Goal: Information Seeking & Learning: Learn about a topic

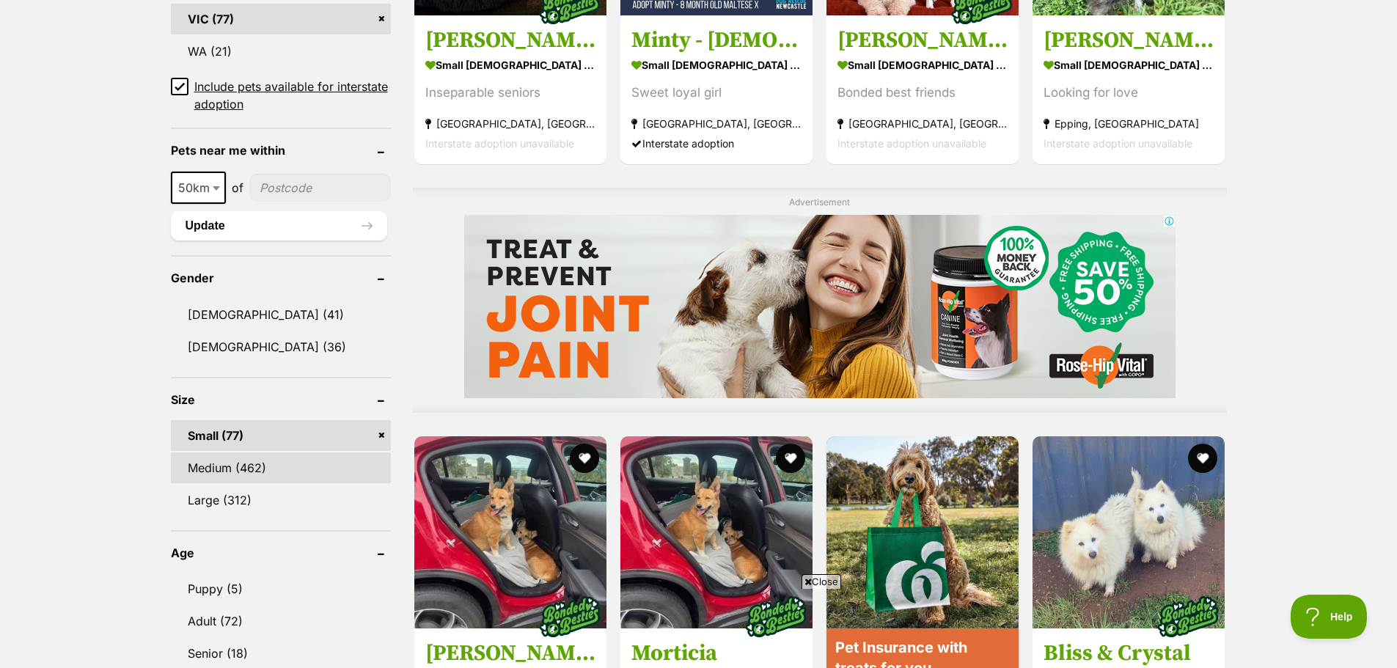
click at [289, 454] on link "Medium (462)" at bounding box center [281, 467] width 220 height 31
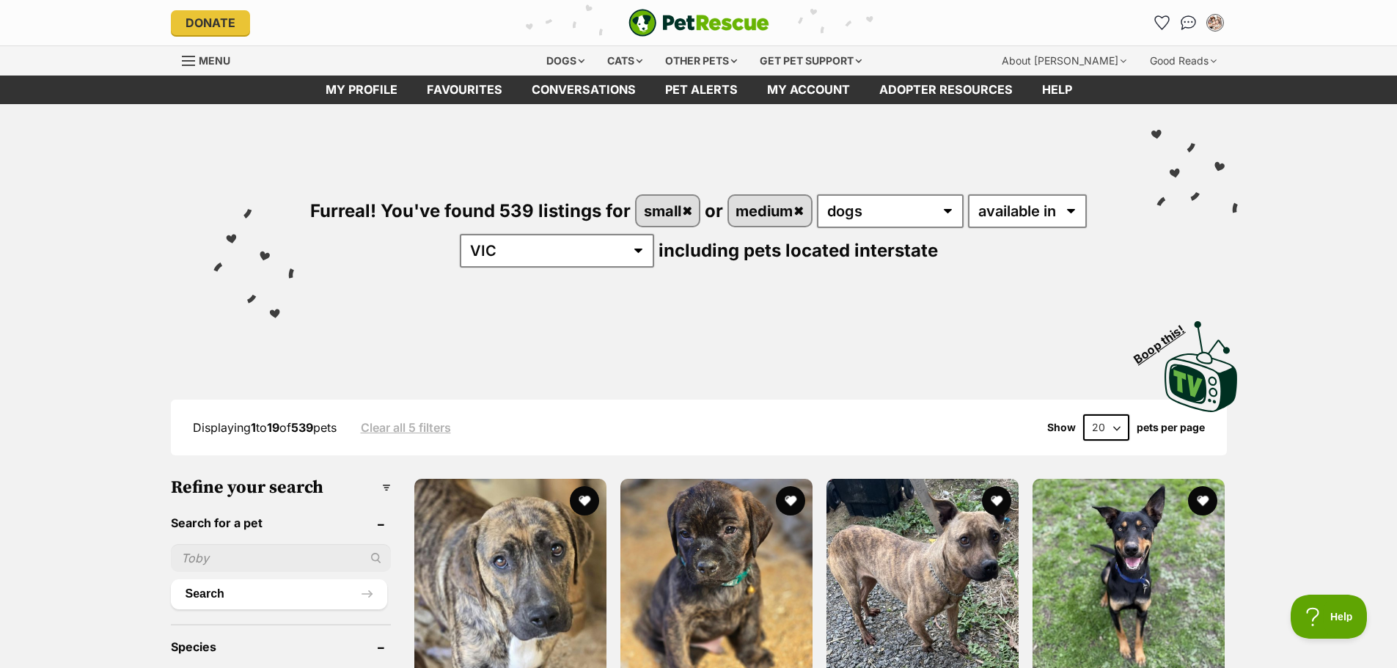
click at [1101, 429] on select "20 40 60" at bounding box center [1106, 427] width 46 height 26
select select "60"
click at [1083, 414] on select "20 40 60" at bounding box center [1106, 427] width 46 height 26
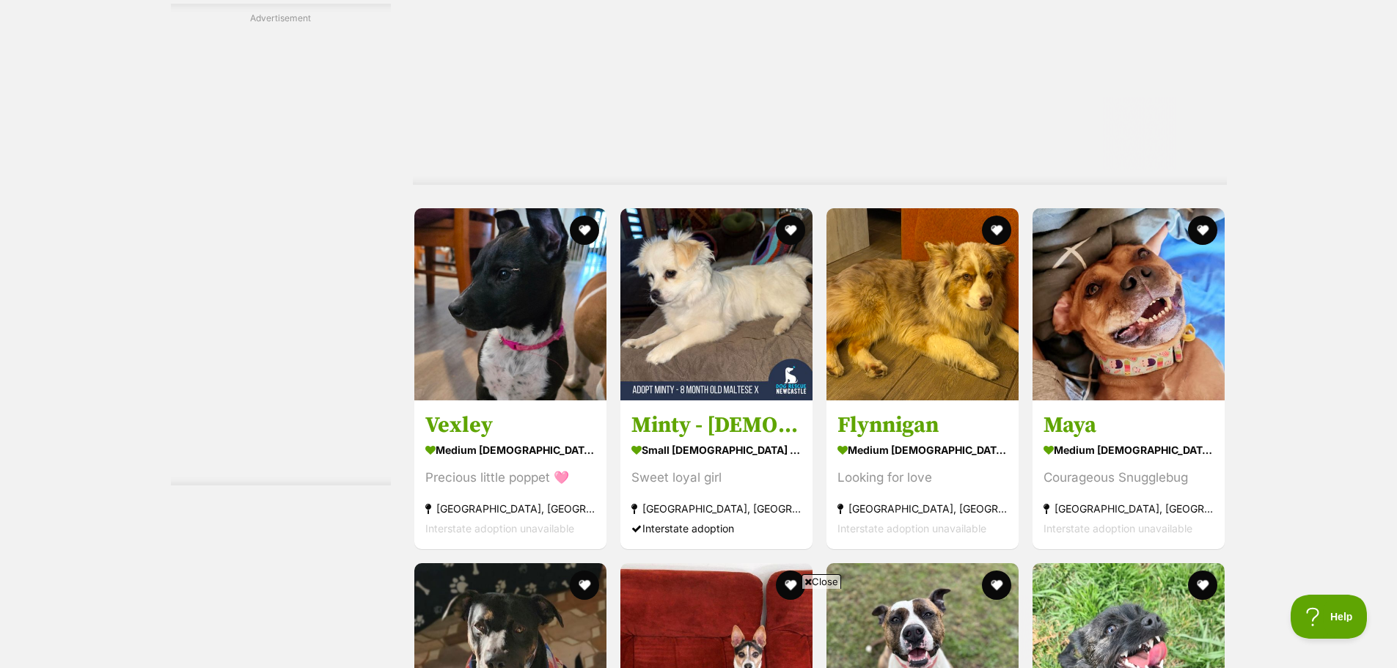
scroll to position [2787, 0]
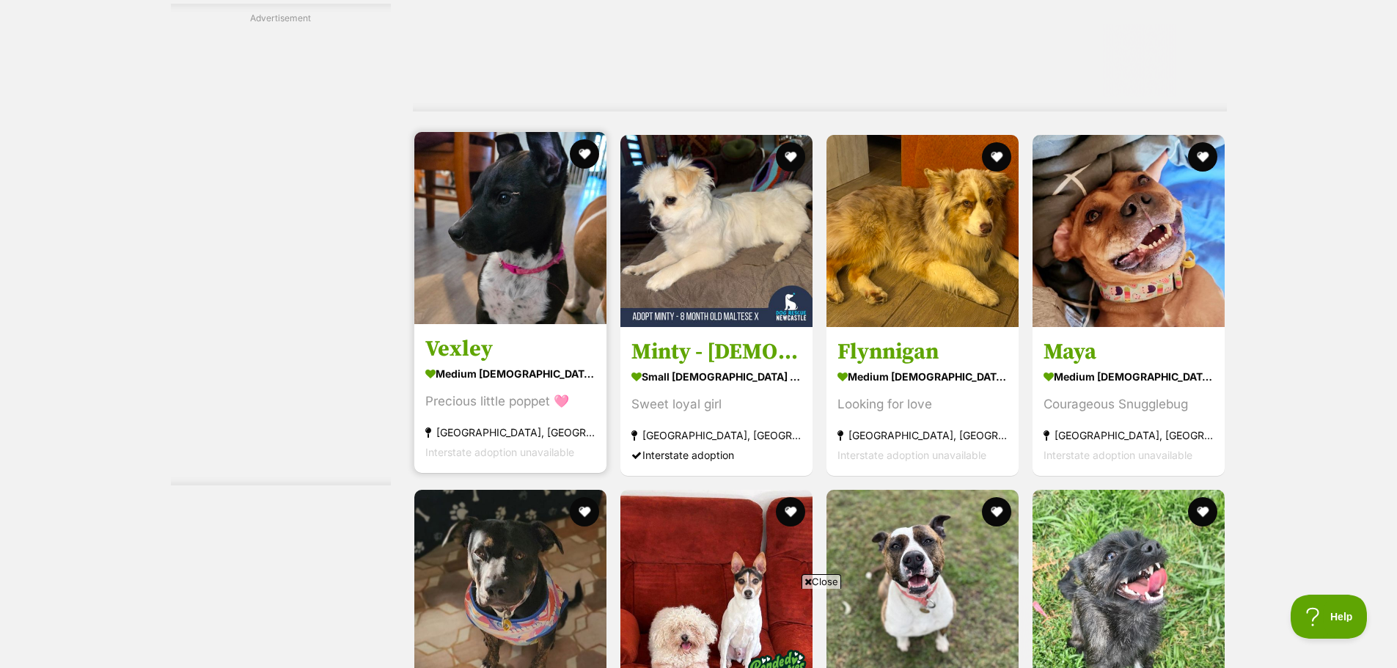
click at [497, 274] on img at bounding box center [510, 228] width 192 height 192
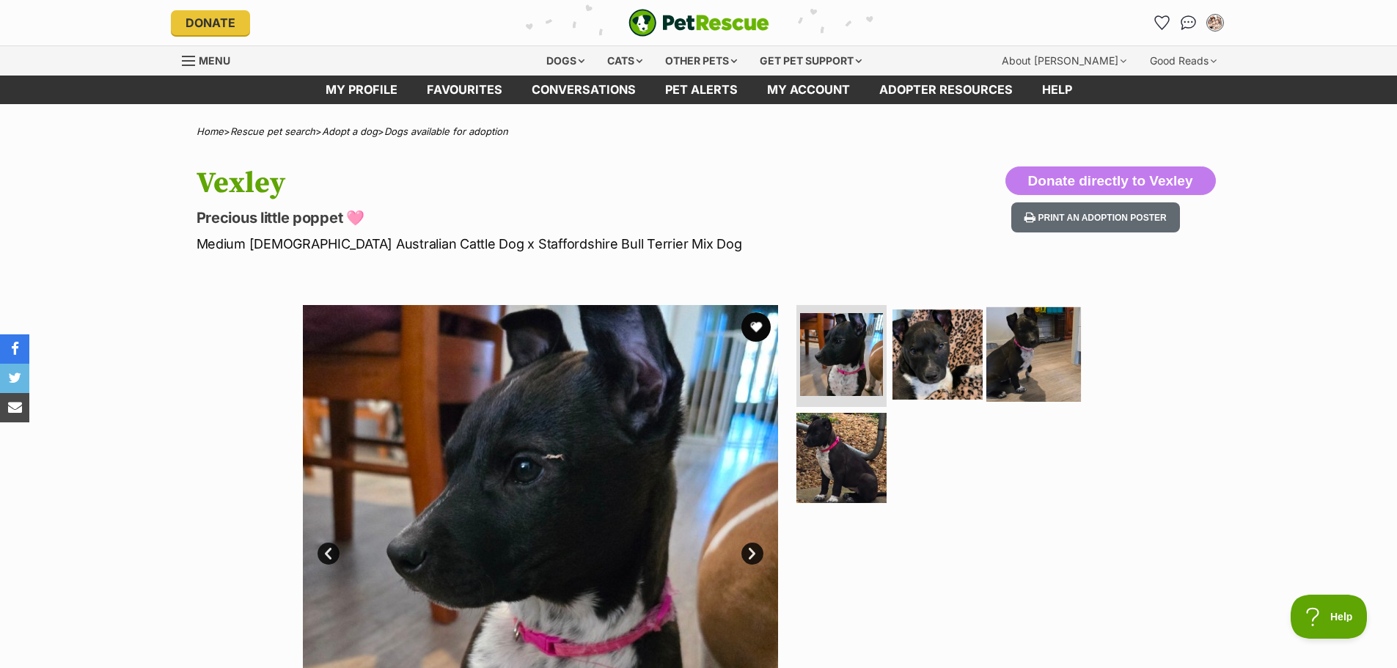
click at [1015, 356] on img at bounding box center [1033, 354] width 95 height 95
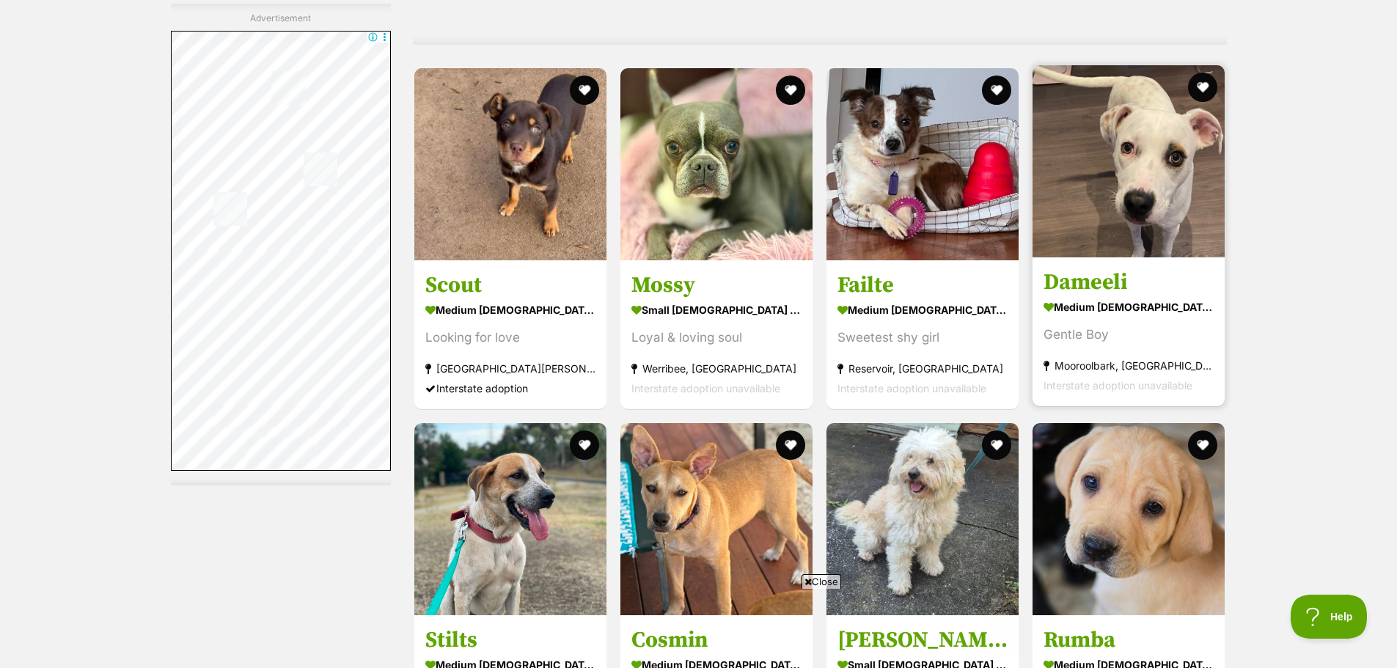
scroll to position [6087, 0]
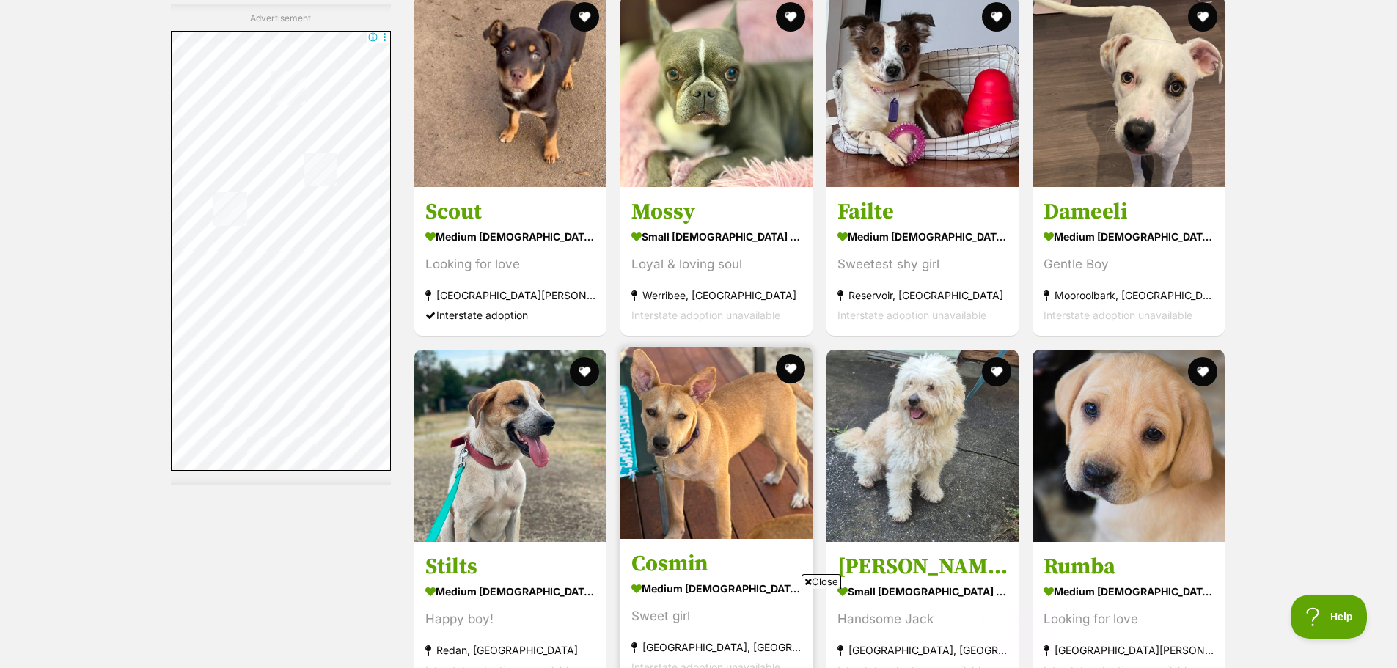
click at [731, 347] on img at bounding box center [716, 443] width 192 height 192
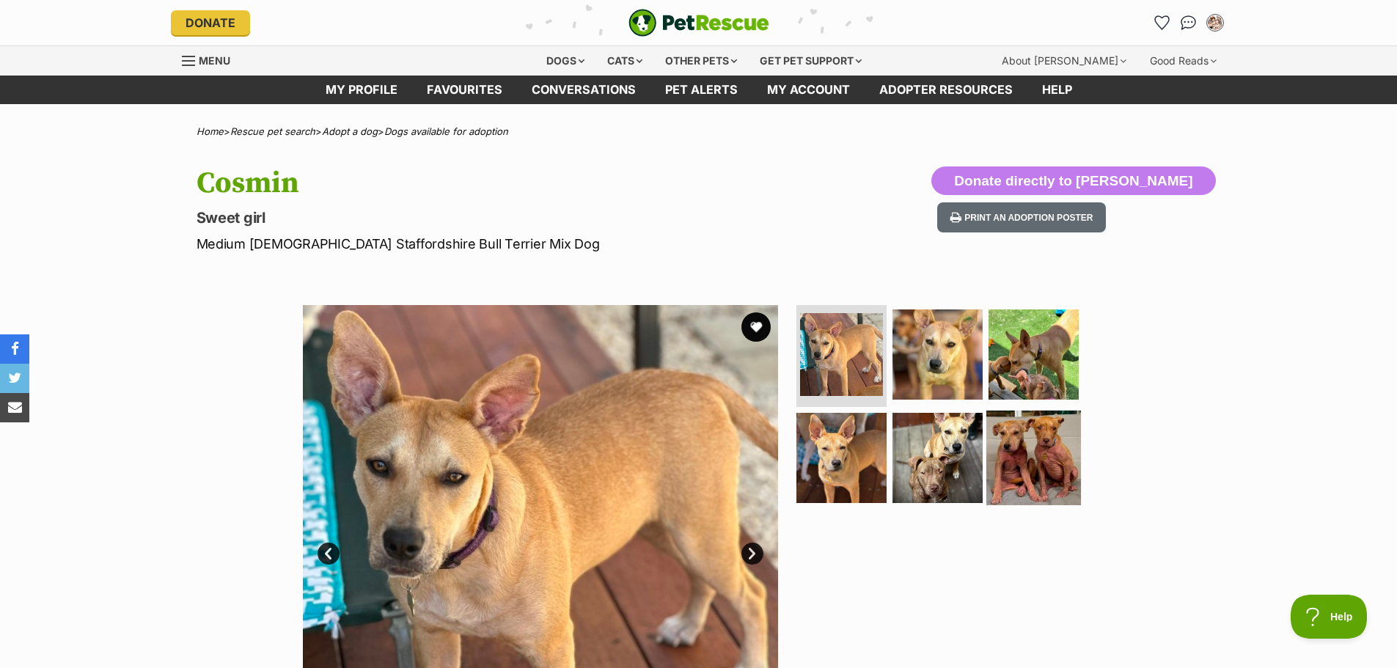
click at [1060, 452] on img at bounding box center [1033, 458] width 95 height 95
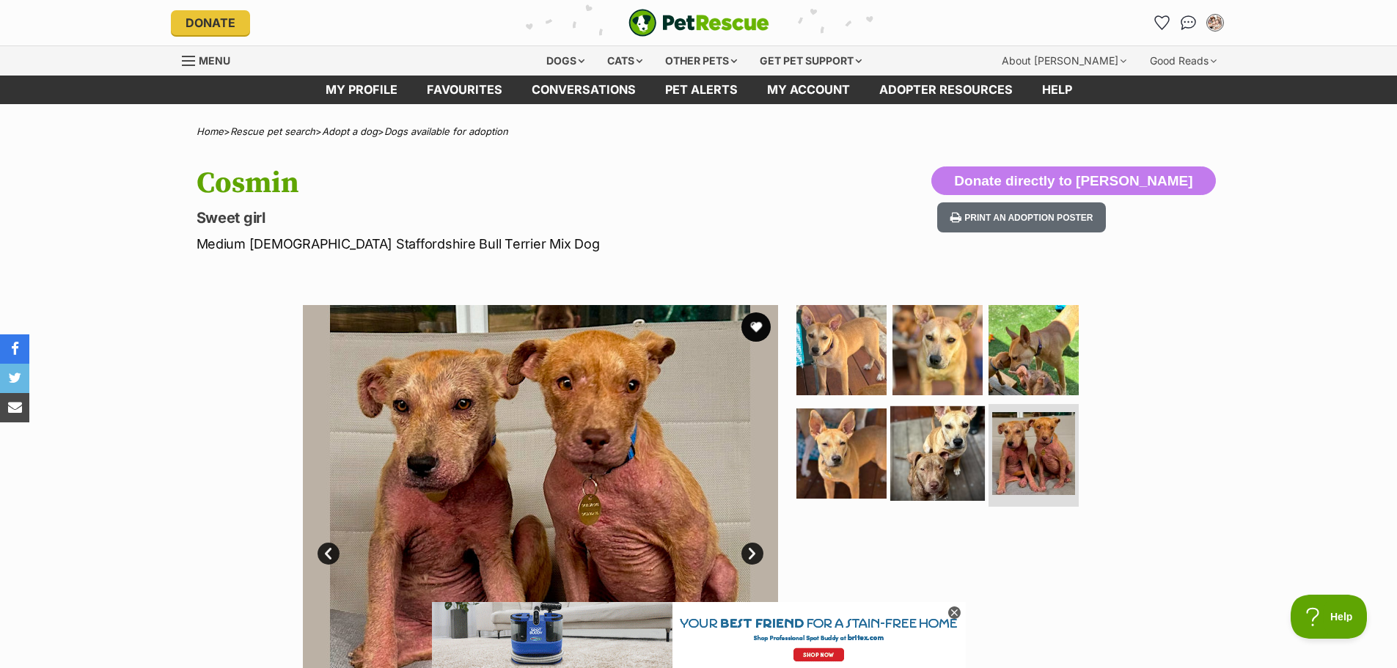
click at [927, 444] on img at bounding box center [937, 453] width 95 height 95
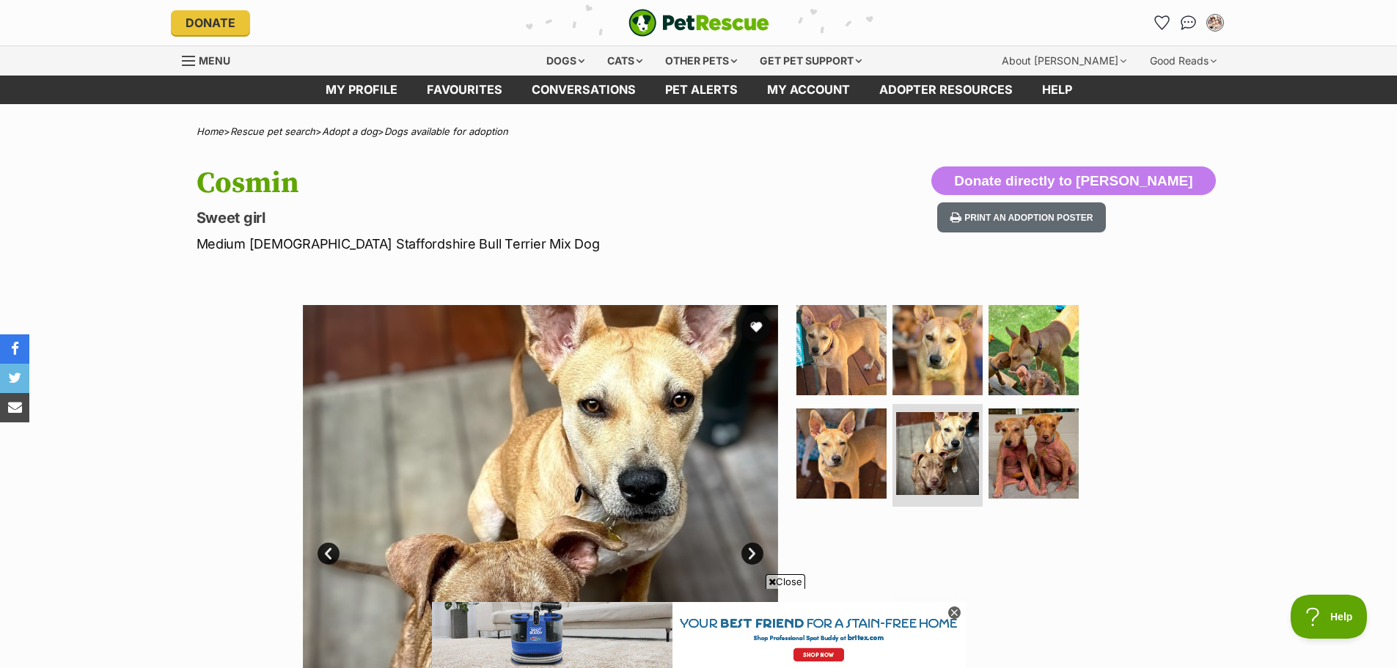
scroll to position [220, 0]
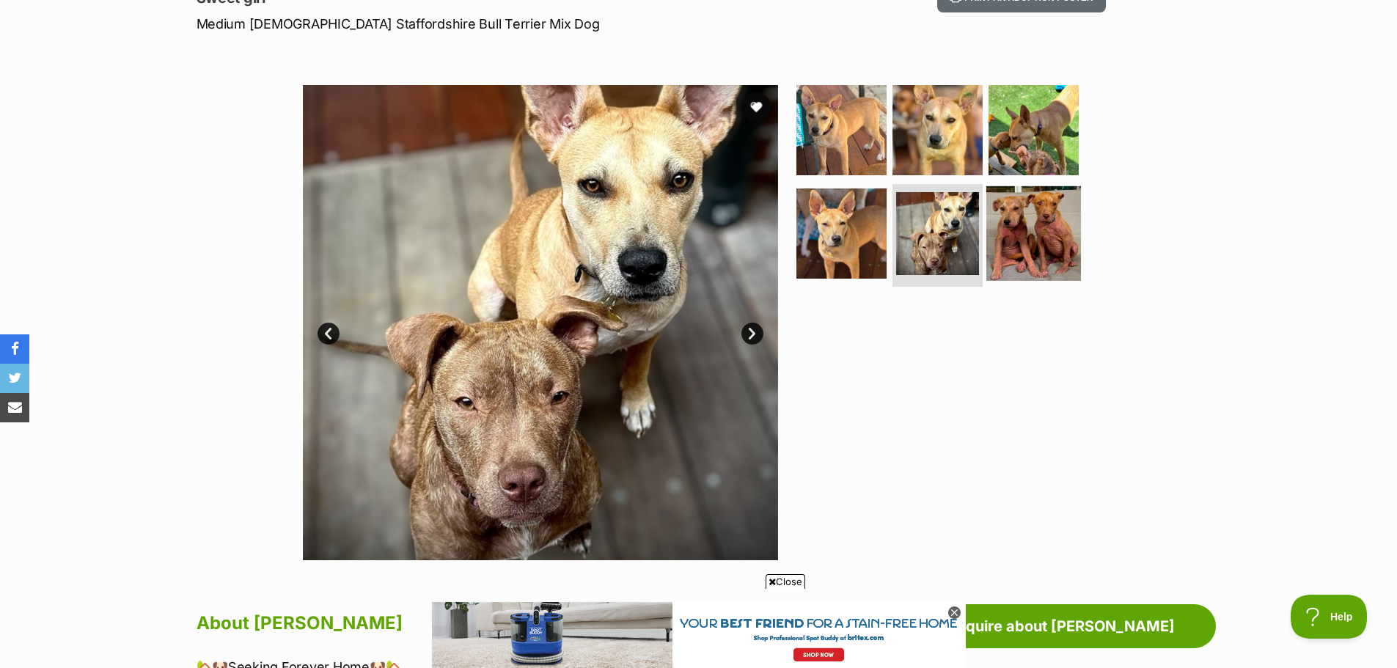
click at [1022, 258] on img at bounding box center [1033, 233] width 95 height 95
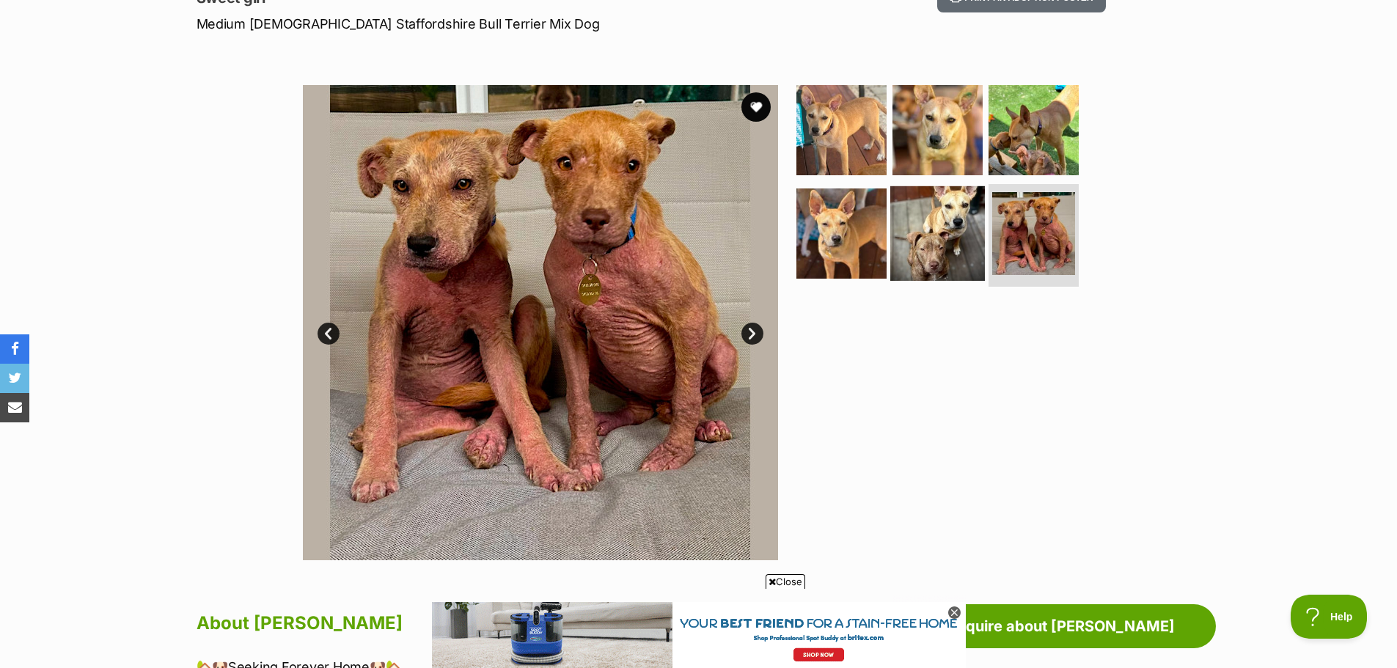
click at [945, 256] on img at bounding box center [937, 233] width 95 height 95
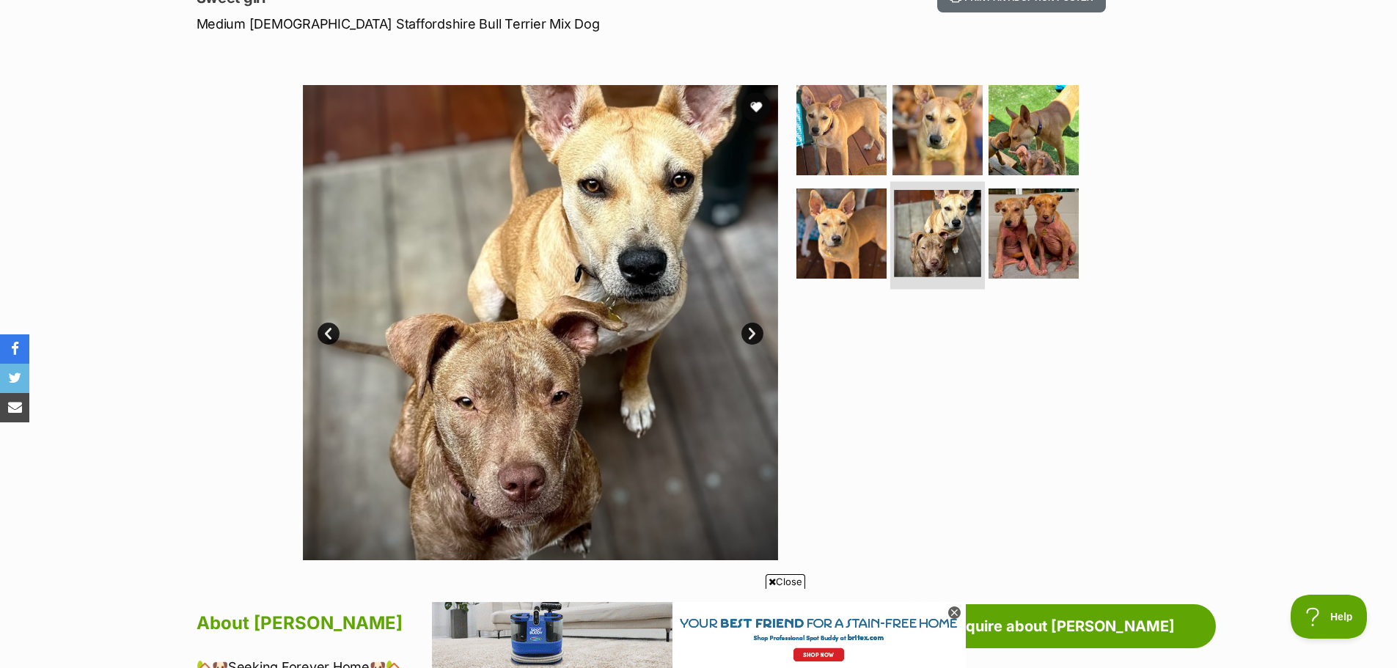
click at [890, 246] on li at bounding box center [937, 236] width 95 height 108
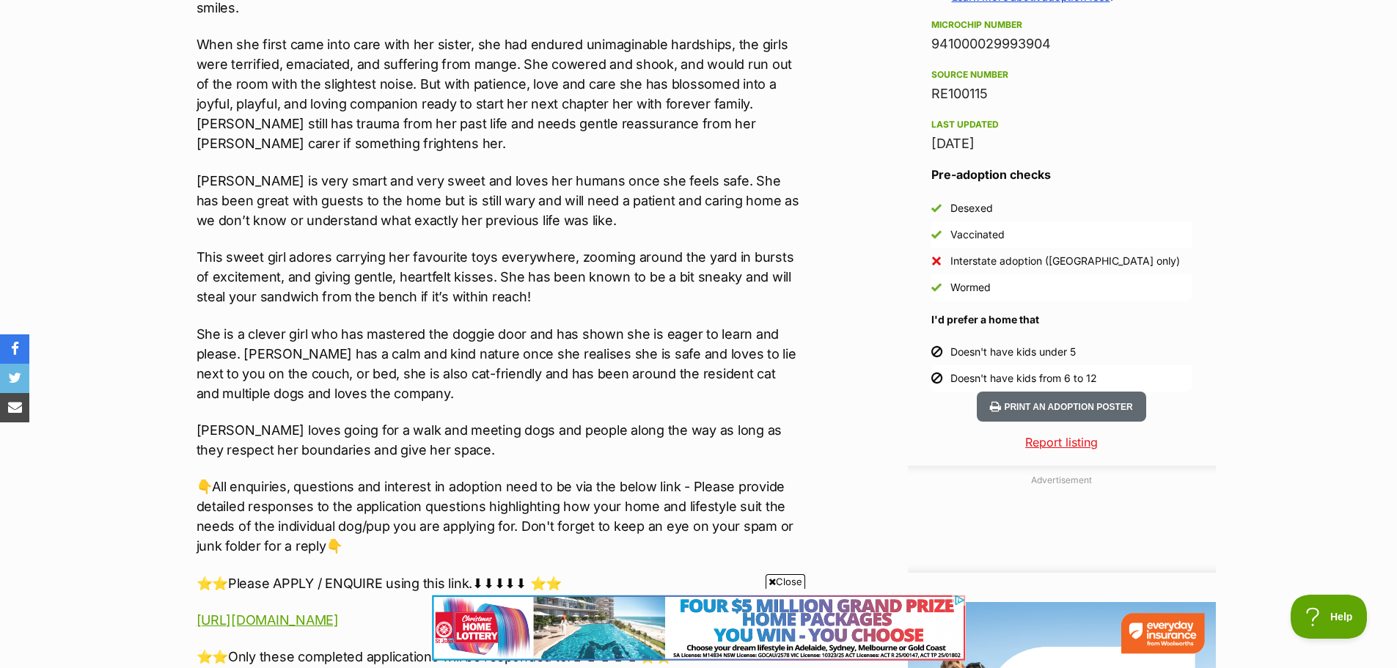
scroll to position [0, 0]
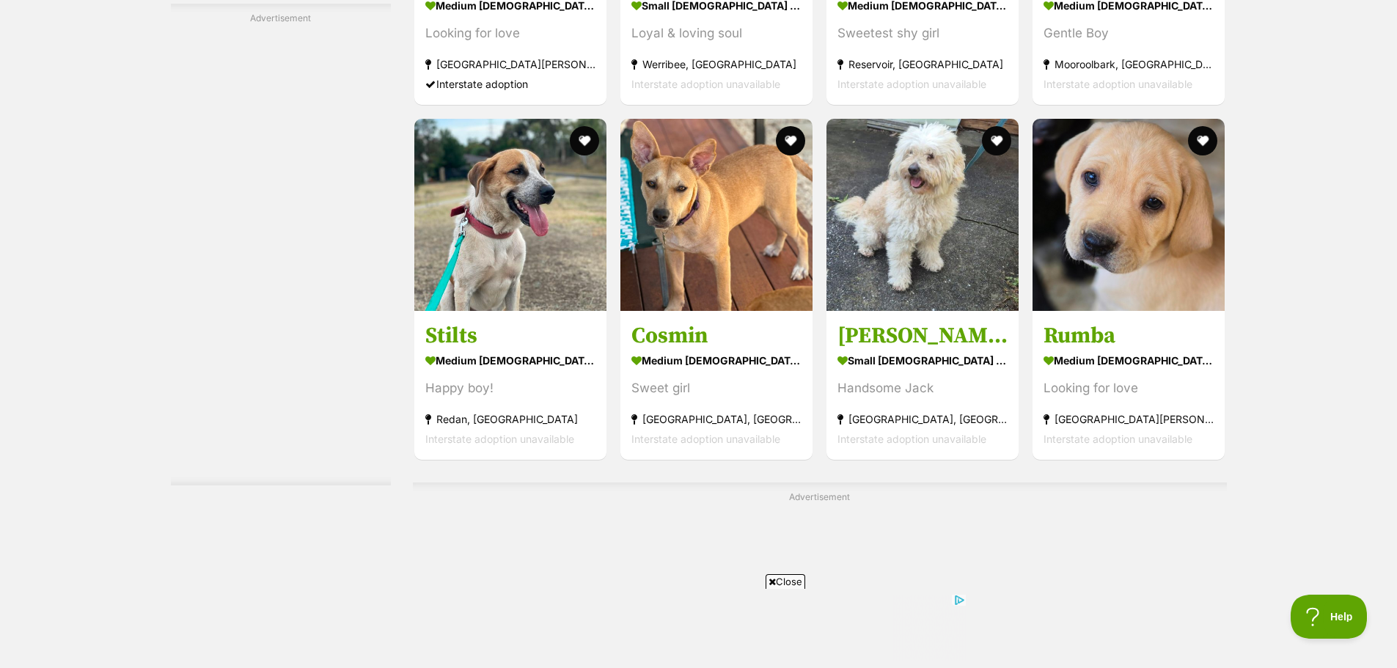
scroll to position [6098, 0]
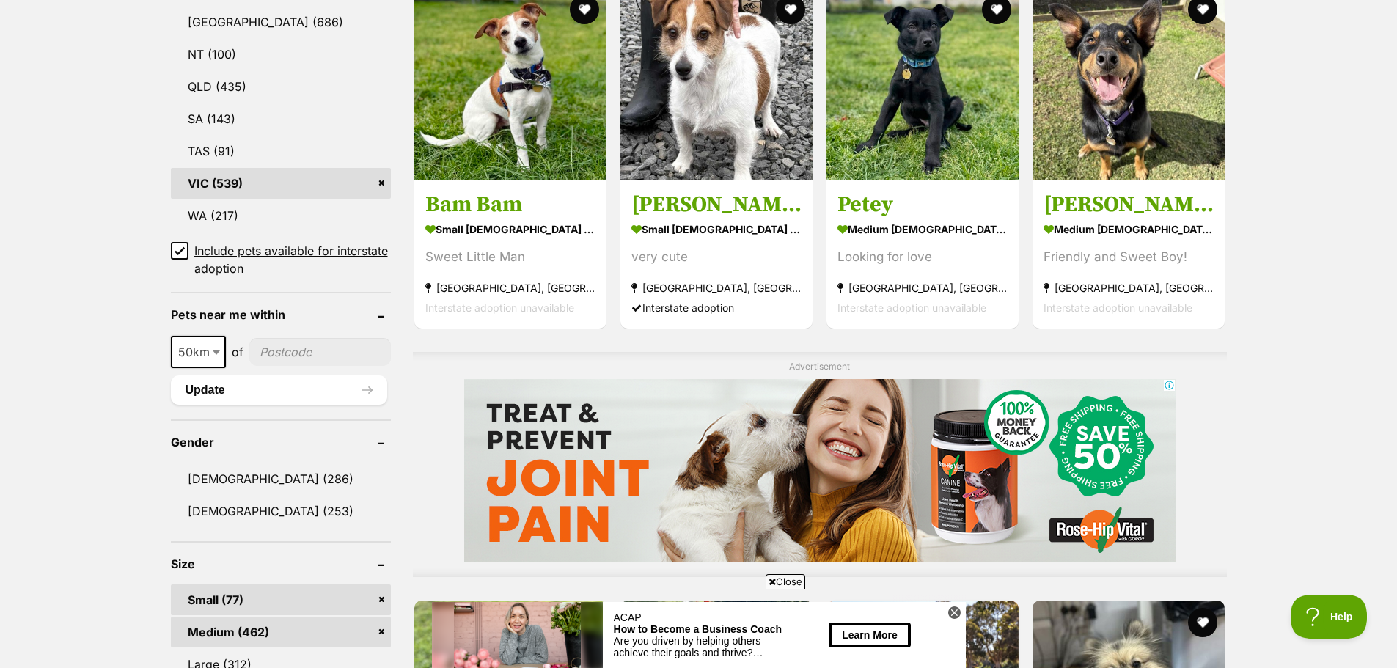
scroll to position [1140, 0]
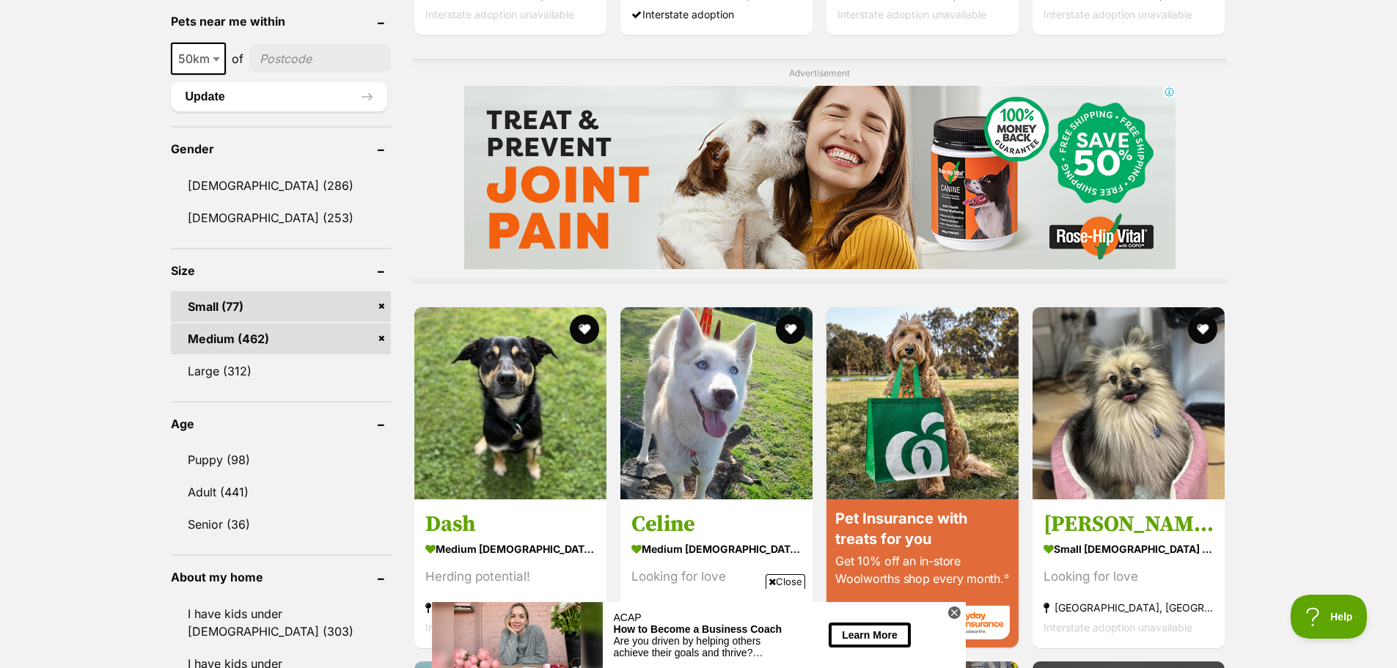
click at [381, 340] on link "Medium (462)" at bounding box center [281, 338] width 220 height 31
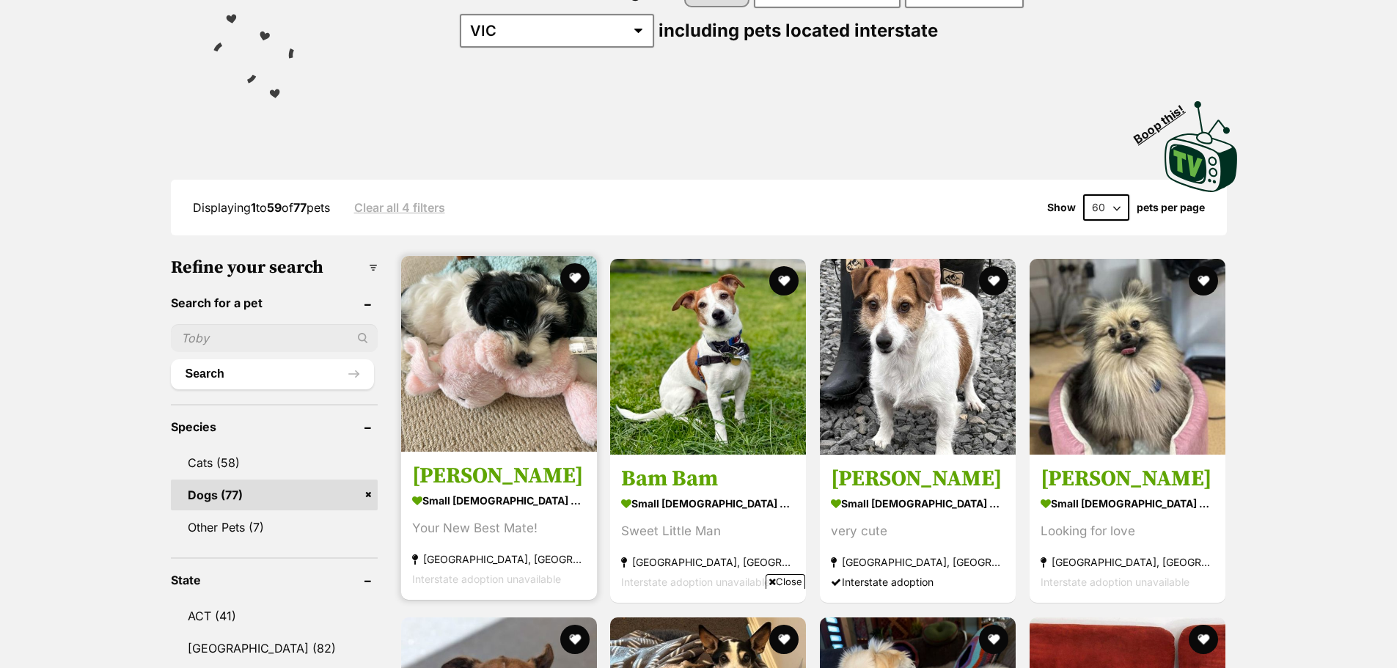
click at [488, 359] on img at bounding box center [499, 354] width 196 height 196
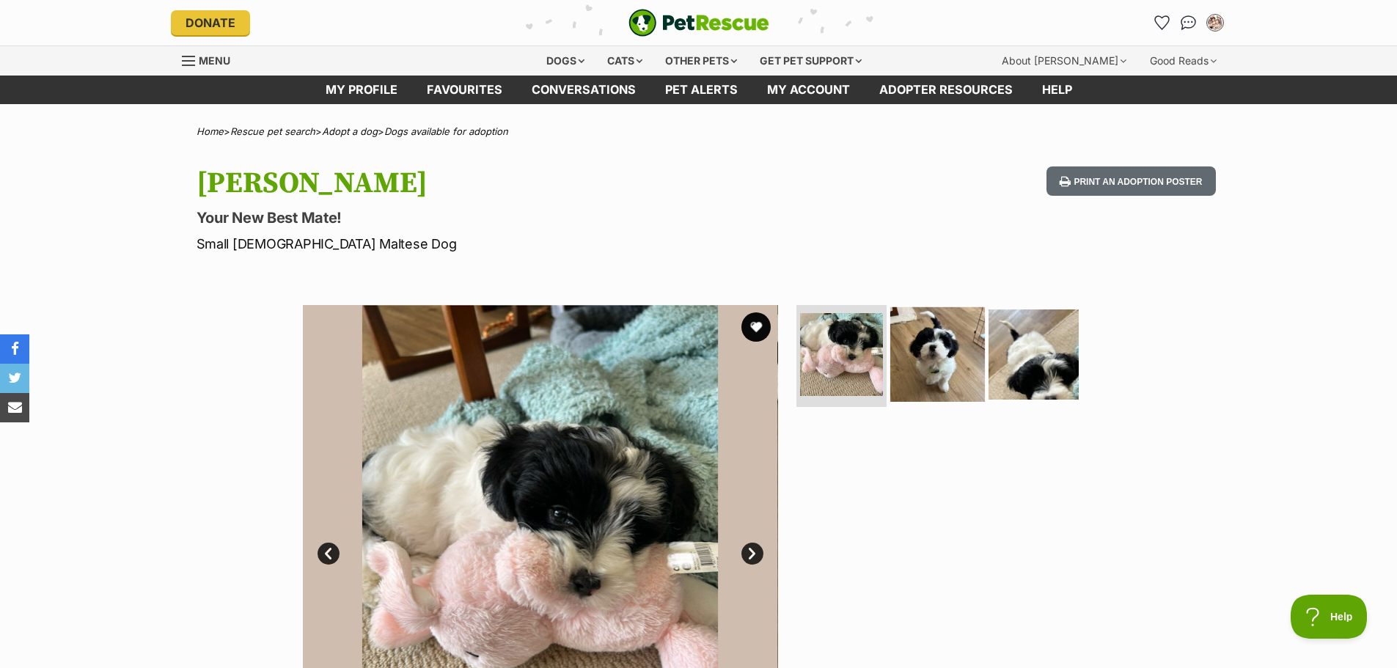
click at [937, 362] on img at bounding box center [937, 354] width 95 height 95
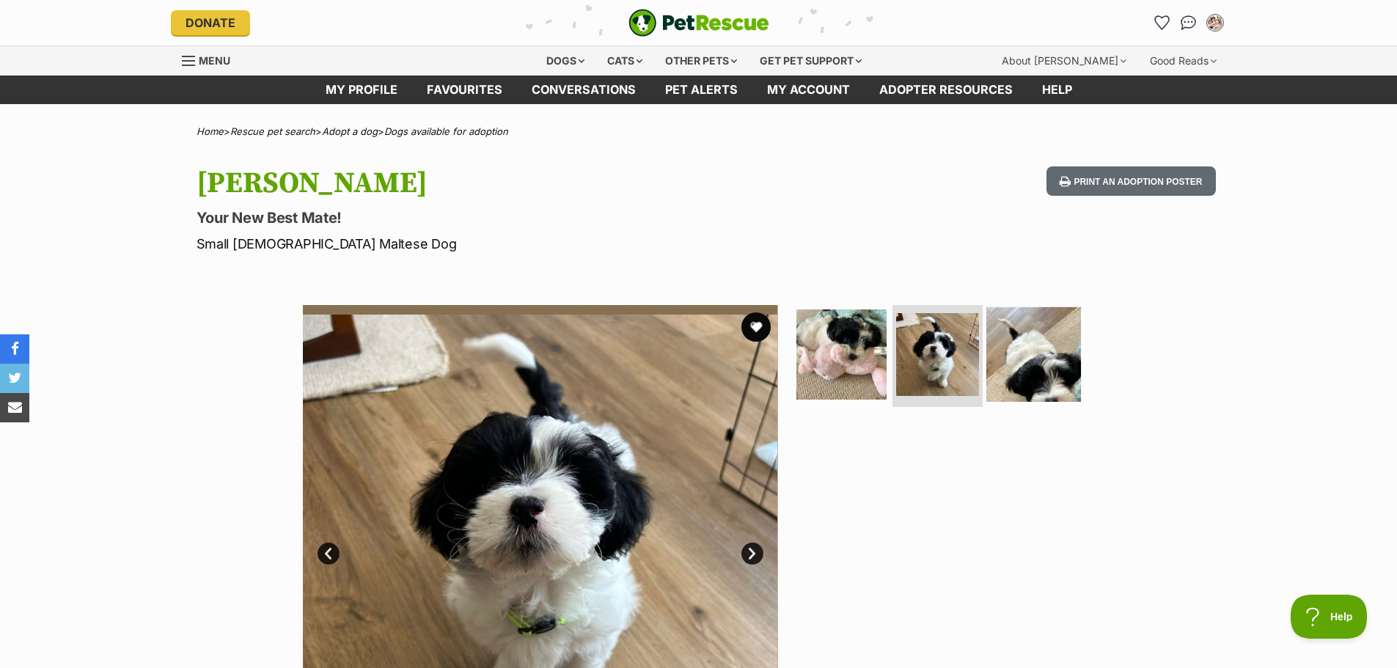
click at [1025, 386] on img at bounding box center [1033, 354] width 95 height 95
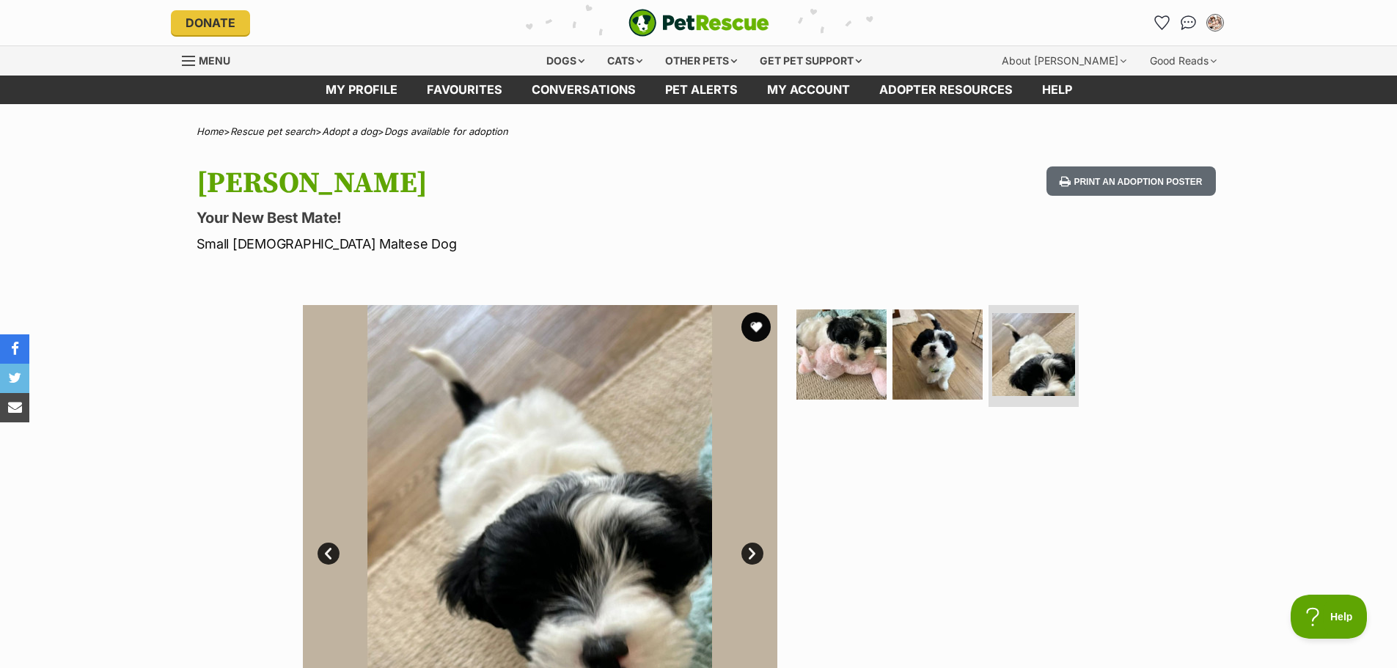
scroll to position [220, 0]
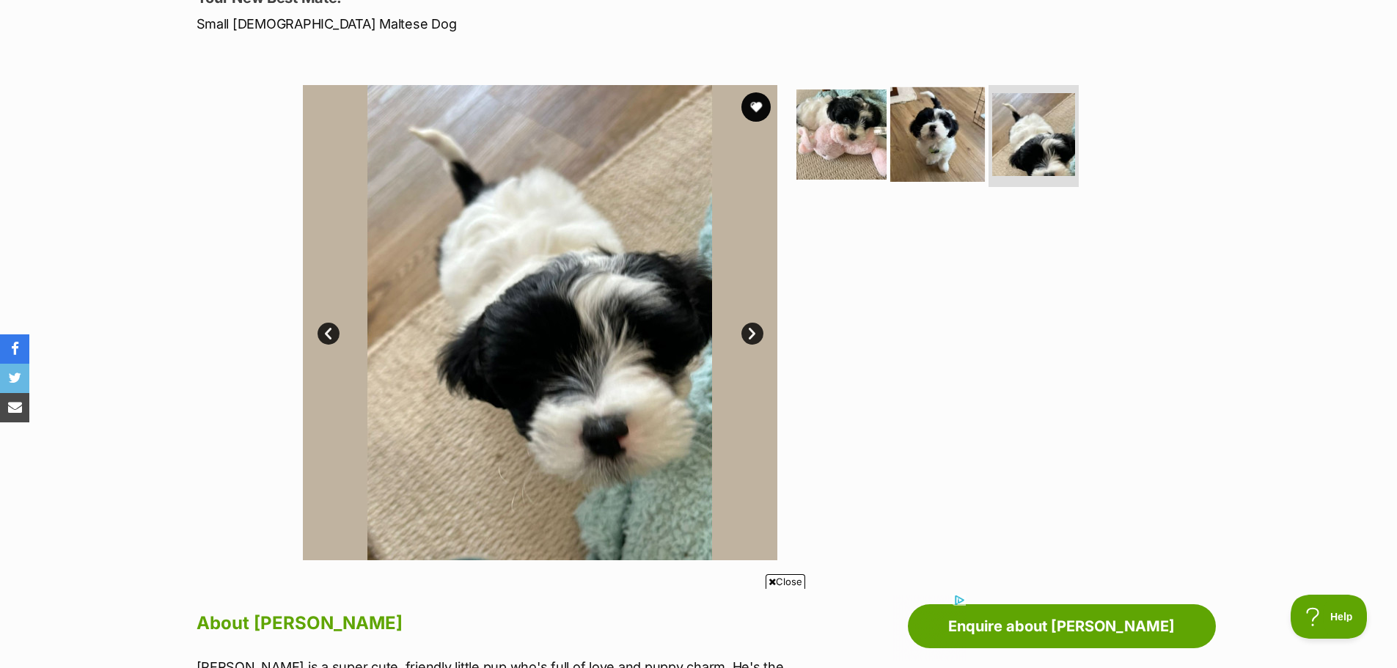
click at [931, 155] on img at bounding box center [937, 134] width 95 height 95
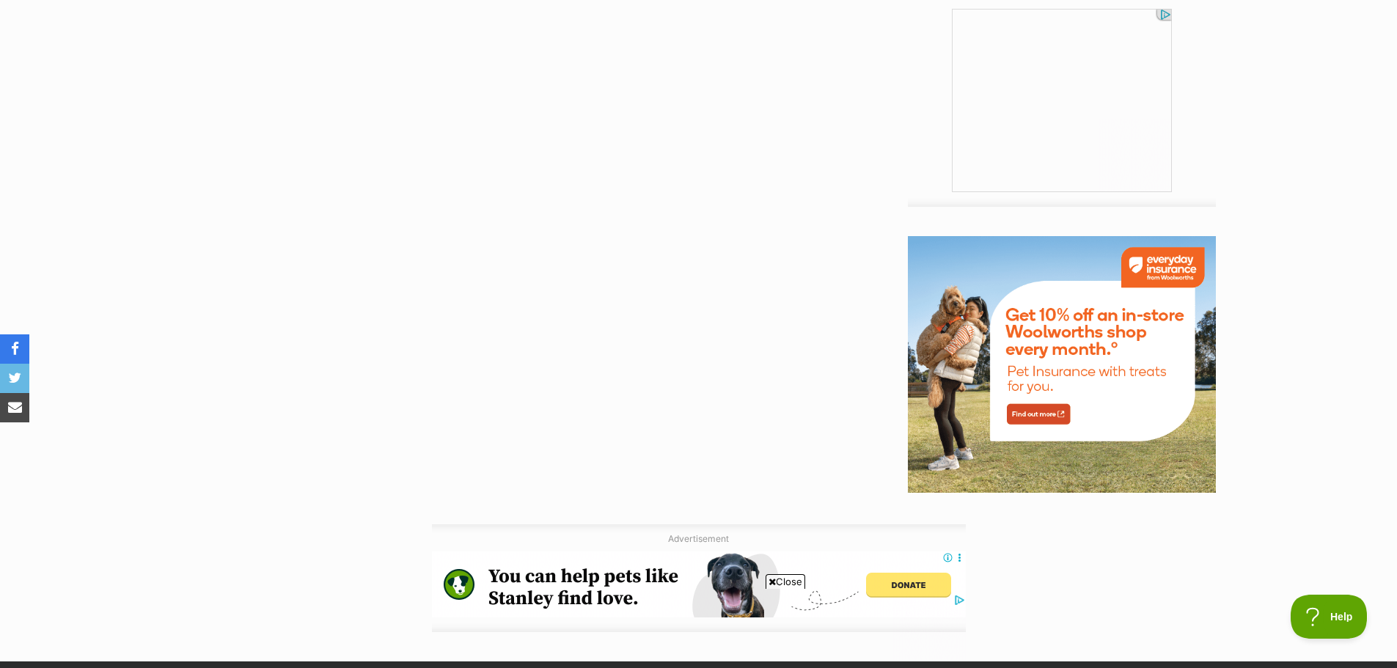
scroll to position [2053, 0]
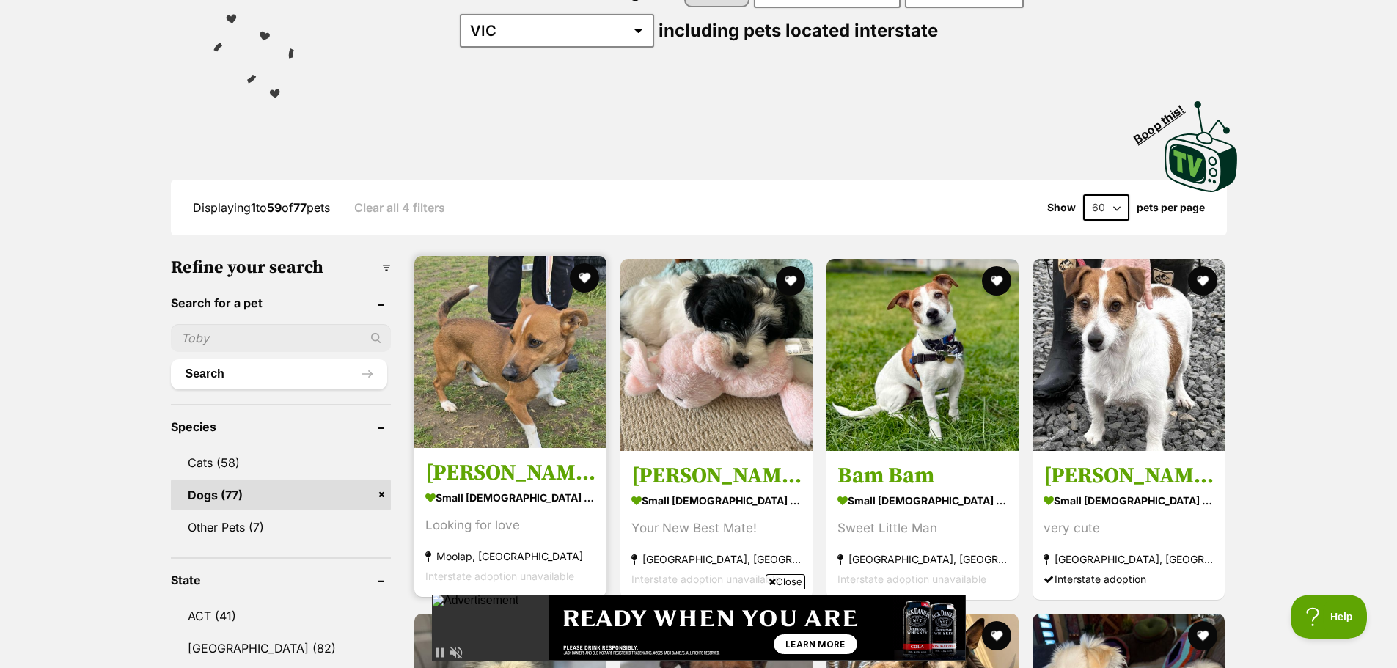
click at [553, 371] on img at bounding box center [510, 352] width 192 height 192
